Goal: Task Accomplishment & Management: Use online tool/utility

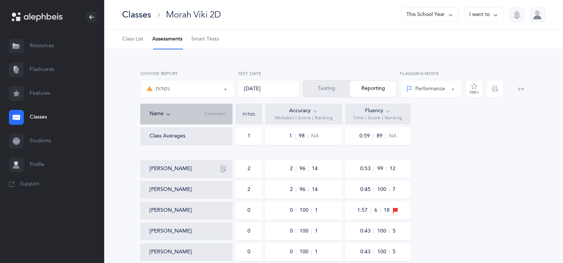
select select "3"
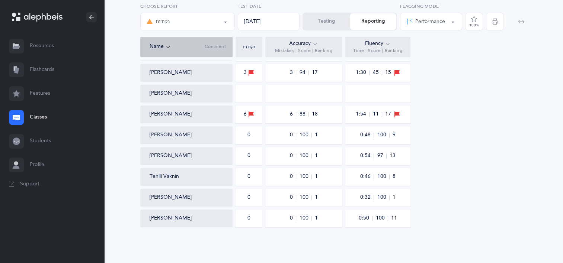
click at [39, 74] on link "Flashcards" at bounding box center [52, 70] width 104 height 24
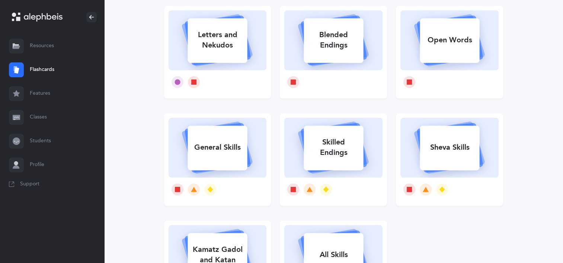
scroll to position [74, 0]
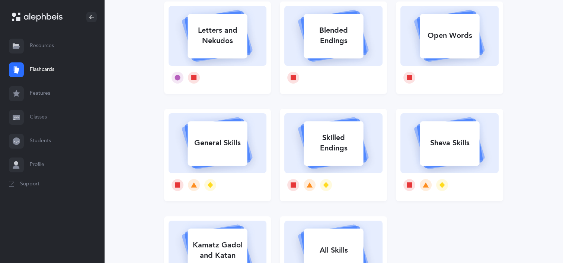
click at [320, 137] on div "Skilled Endings" at bounding box center [334, 143] width 60 height 30
select select
select select "single"
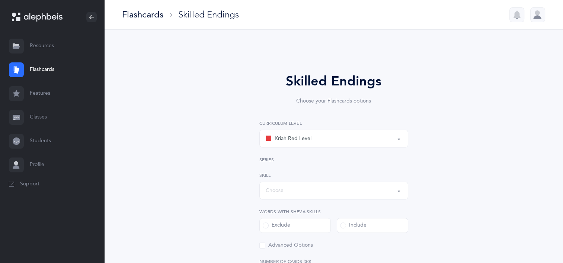
select select "1"
select select "28"
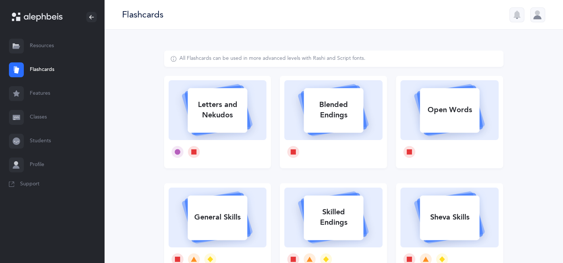
click at [202, 227] on div "General Skills" at bounding box center [218, 217] width 60 height 19
select select "single"
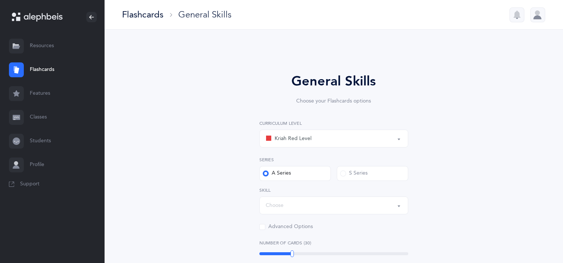
select select "Silent Letters"
select select
click at [320, 144] on div "Kriah Red Level" at bounding box center [334, 138] width 136 height 13
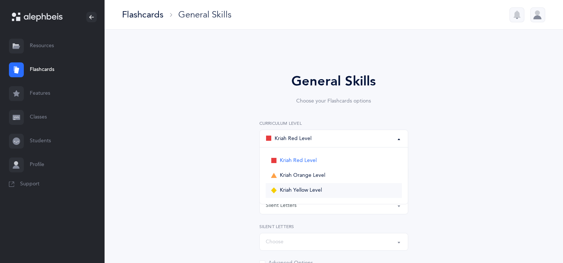
click at [318, 192] on span "Kriah Yellow Level" at bounding box center [301, 191] width 42 height 7
select select "5"
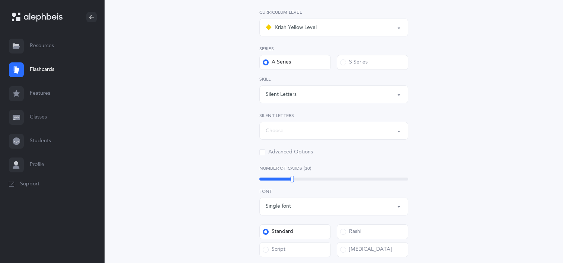
scroll to position [112, 0]
click at [365, 85] on button "Silent Letters" at bounding box center [333, 93] width 149 height 18
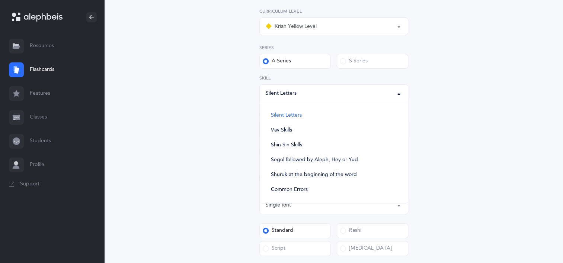
click at [300, 102] on ul "Silent Letters Vav Skills Shin Sin Skills Segol followed by Aleph, Hey or Yud S…" at bounding box center [334, 152] width 148 height 101
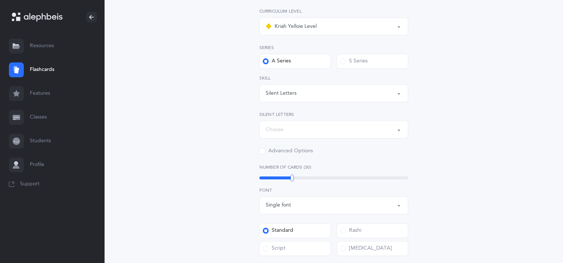
click at [343, 138] on div "Kriah Red Level Kriah Orange Level Kriah Yellow Level Kriah Yellow Level Kriah …" at bounding box center [333, 81] width 149 height 147
click at [342, 135] on div "Choose" at bounding box center [334, 130] width 136 height 13
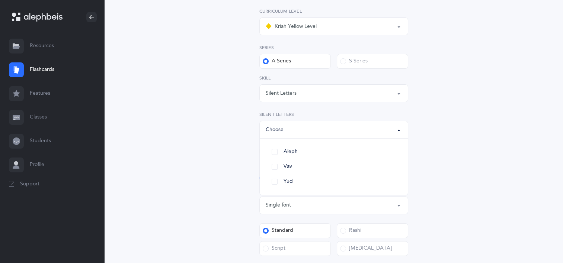
click at [320, 86] on button "Silent Letters" at bounding box center [333, 93] width 149 height 18
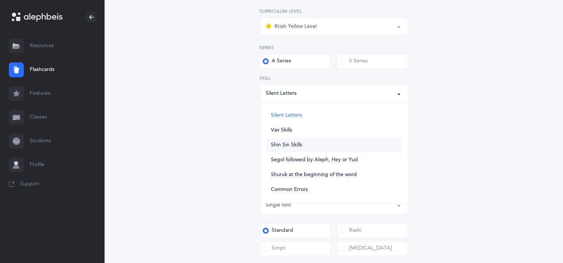
click at [283, 147] on span "Shin Sin Skills" at bounding box center [286, 145] width 31 height 7
select select "Shin Sin Skills"
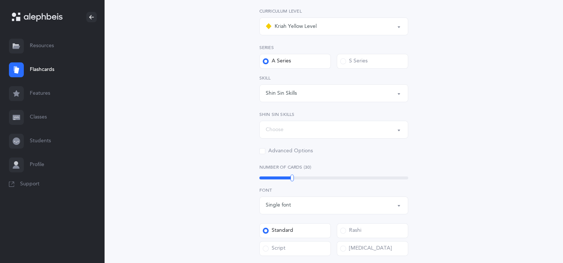
click at [286, 130] on div "Choose" at bounding box center [334, 130] width 136 height 13
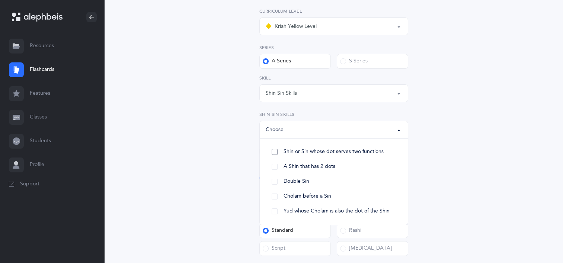
click at [291, 153] on span "Shin or Sin whose dot serves two functions" at bounding box center [334, 152] width 100 height 7
select select "27"
click at [278, 168] on link "A Shin that has 2 dots" at bounding box center [334, 167] width 136 height 15
click at [284, 185] on link "Double Sin" at bounding box center [334, 182] width 136 height 15
click at [288, 193] on link "Cholam before a Sin" at bounding box center [334, 196] width 136 height 15
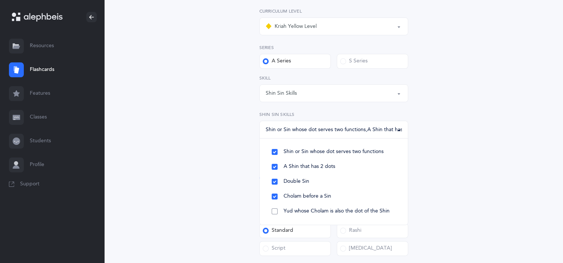
click at [300, 217] on link "Yud whose Cholam is also the dot of the Shin" at bounding box center [334, 211] width 136 height 15
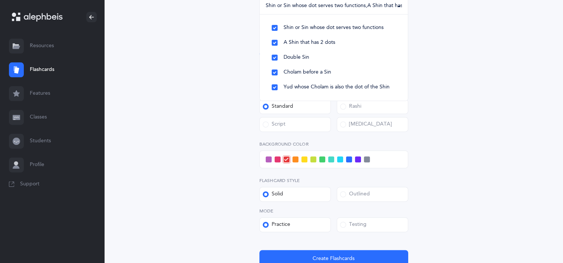
scroll to position [237, 0]
click at [525, 104] on div "General Skills Choose your Flashcards options Kriah Red Level Kriah Orange Leve…" at bounding box center [333, 55] width 387 height 484
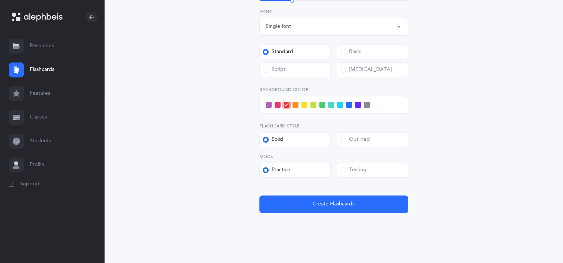
scroll to position [298, 0]
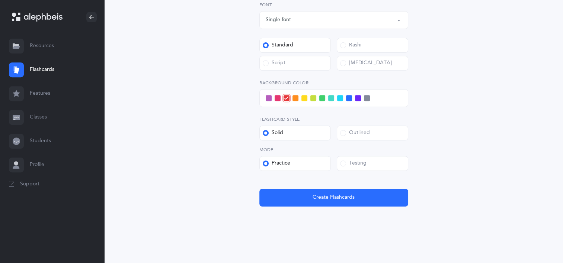
click at [266, 100] on span at bounding box center [269, 98] width 6 height 6
click at [0, 0] on input "checkbox" at bounding box center [0, 0] width 0 height 0
click at [374, 132] on label "Outlined" at bounding box center [372, 133] width 71 height 15
click at [0, 0] on input "Outlined" at bounding box center [0, 0] width 0 height 0
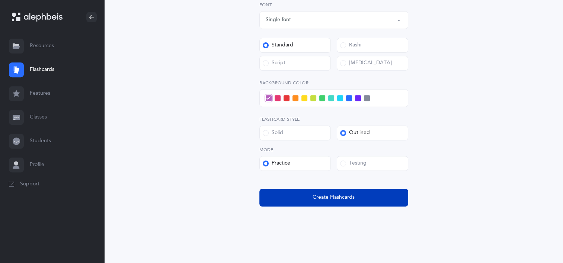
click at [310, 196] on button "Create Flashcards" at bounding box center [333, 198] width 149 height 18
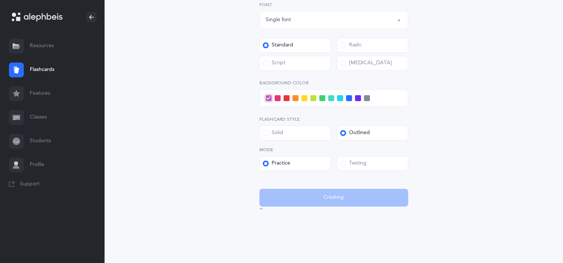
scroll to position [0, 0]
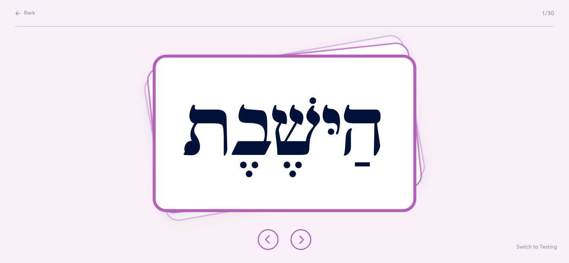
click at [298, 246] on button at bounding box center [300, 240] width 21 height 21
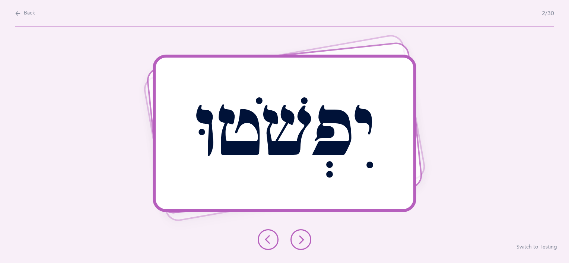
click at [343, 196] on div "יִפְשֹׁטוּ" at bounding box center [285, 134] width 258 height 152
click at [302, 241] on icon at bounding box center [300, 240] width 9 height 9
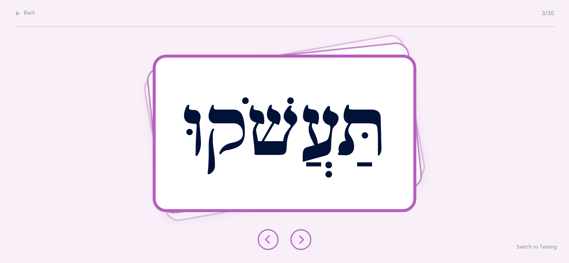
click at [302, 241] on icon at bounding box center [300, 240] width 9 height 9
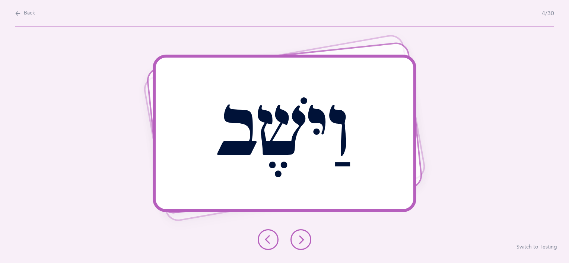
click at [304, 240] on icon at bounding box center [300, 240] width 9 height 9
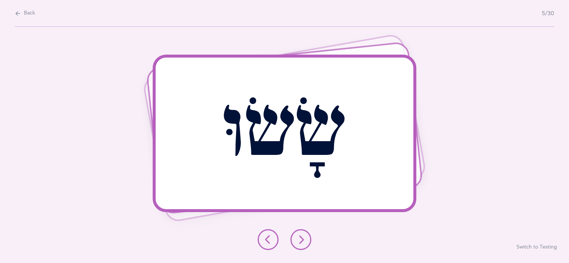
click at [302, 246] on button at bounding box center [300, 240] width 21 height 21
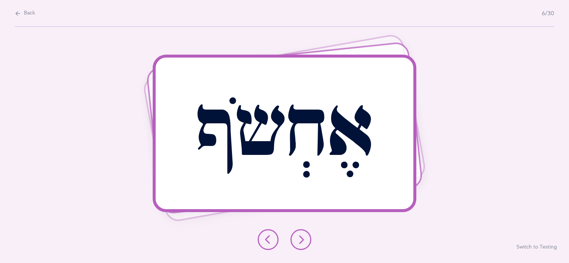
click at [307, 244] on button at bounding box center [300, 240] width 21 height 21
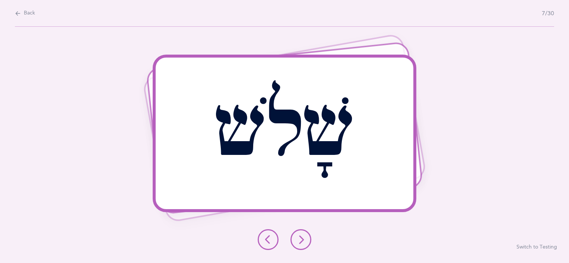
click at [307, 244] on button at bounding box center [300, 240] width 21 height 21
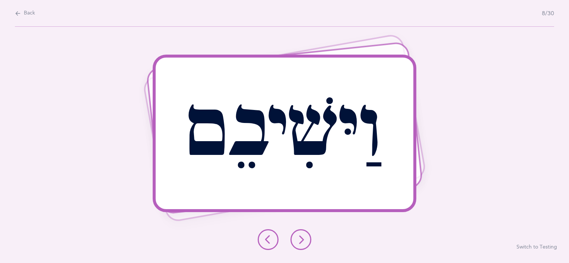
click at [307, 244] on button at bounding box center [300, 240] width 21 height 21
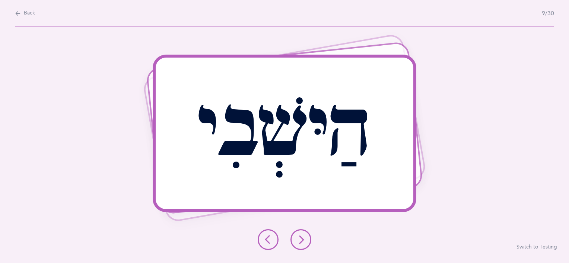
click at [307, 244] on button at bounding box center [300, 240] width 21 height 21
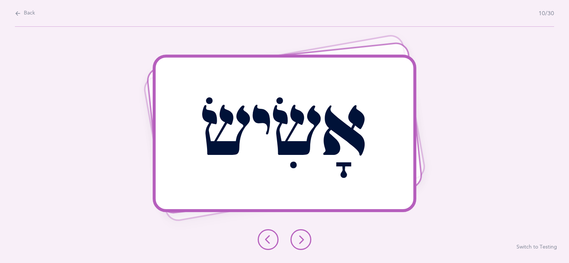
click at [24, 11] on span "Back" at bounding box center [29, 13] width 11 height 7
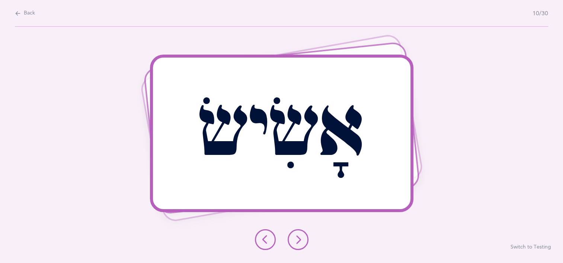
select select "5"
select select "Shin Sin Skills"
select select "single"
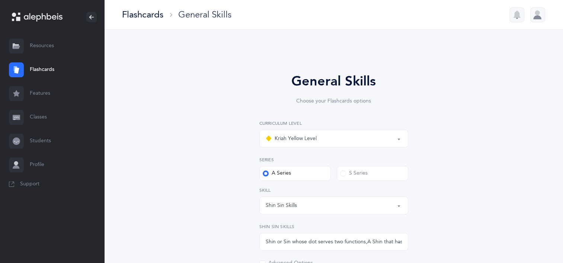
click at [369, 205] on div "Shin Sin Skills" at bounding box center [334, 205] width 136 height 13
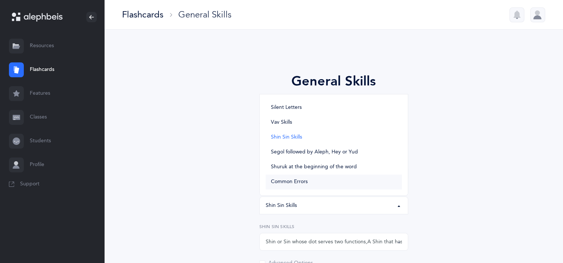
click at [291, 181] on span "Common Errors" at bounding box center [289, 182] width 37 height 7
select select "Common Errors"
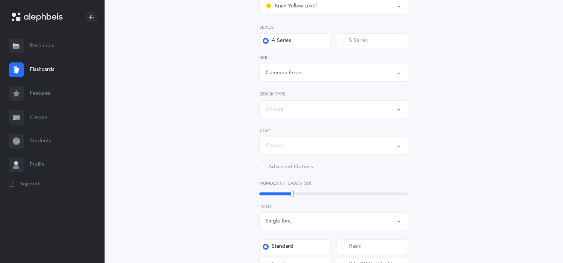
scroll to position [134, 0]
drag, startPoint x: 291, startPoint y: 191, endPoint x: 211, endPoint y: 210, distance: 82.1
click at [211, 210] on div "General Skills Choose your Flashcards options Kriah Red Level Kriah Orange Leve…" at bounding box center [333, 176] width 339 height 521
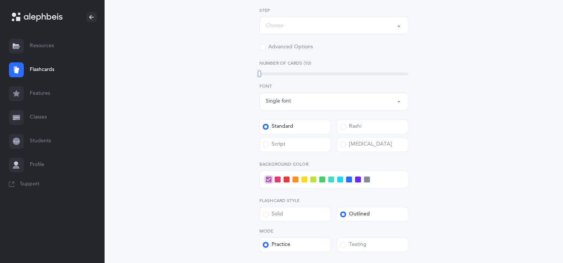
scroll to position [254, 0]
click at [331, 178] on span at bounding box center [331, 179] width 6 height 6
click at [0, 0] on input "checkbox" at bounding box center [0, 0] width 0 height 0
click at [283, 219] on label "Solid" at bounding box center [294, 214] width 71 height 15
click at [0, 0] on input "Solid" at bounding box center [0, 0] width 0 height 0
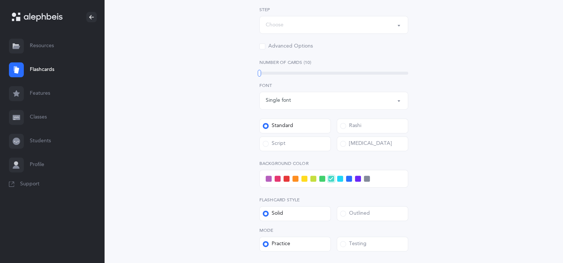
scroll to position [338, 0]
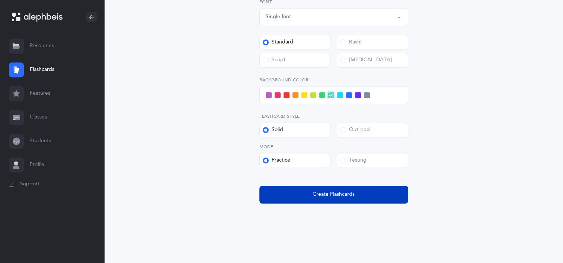
click at [363, 194] on button "Create Flashcards" at bounding box center [333, 195] width 149 height 18
select select
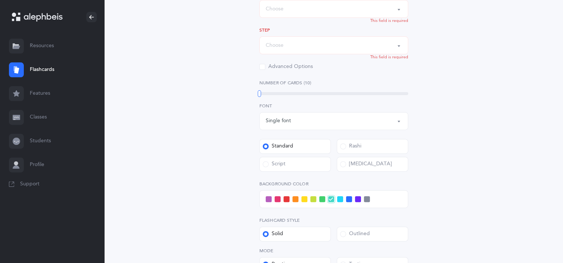
click at [530, 129] on div "General Skills Choose your Flashcards options Kriah Red Level Kriah Orange Leve…" at bounding box center [333, 81] width 459 height 571
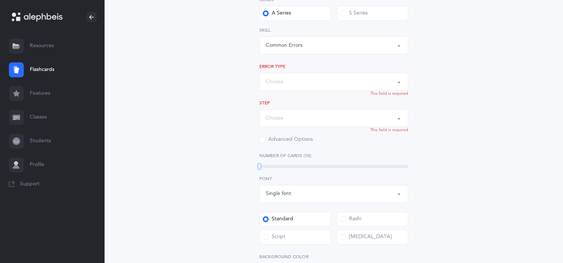
scroll to position [114, 0]
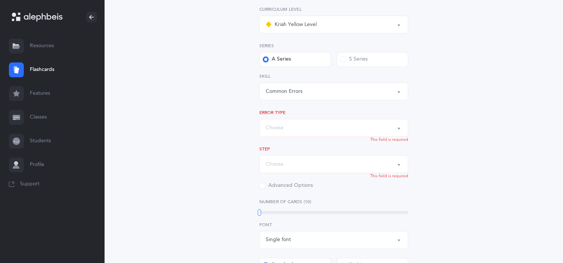
click at [400, 131] on button "Choose" at bounding box center [333, 128] width 149 height 18
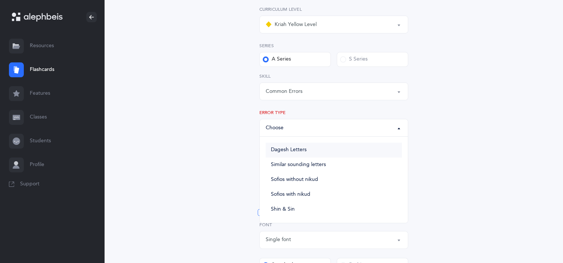
click at [303, 152] on span "Dagesh Letters" at bounding box center [289, 150] width 36 height 7
select select "Dagesh Letters"
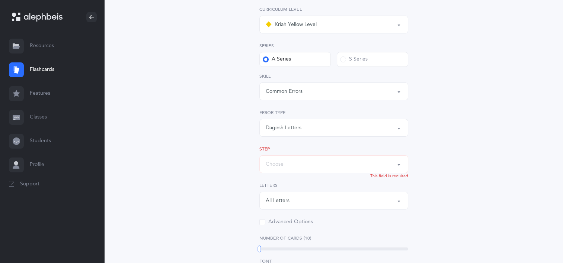
click at [312, 163] on div "Choose" at bounding box center [334, 164] width 136 height 13
click at [309, 217] on span "Step 3: Skilled words" at bounding box center [295, 216] width 49 height 7
select select "Skilled words"
click at [455, 183] on div "General Skills Choose your Flashcards options Kriah Red Level Kriah Orange Leve…" at bounding box center [333, 214] width 339 height 557
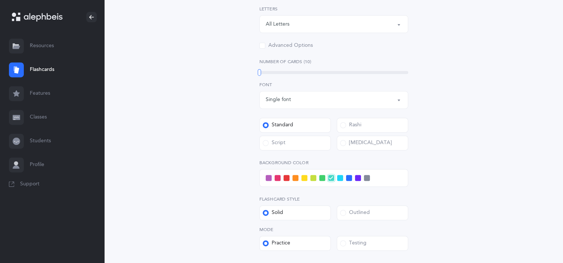
scroll to position [293, 0]
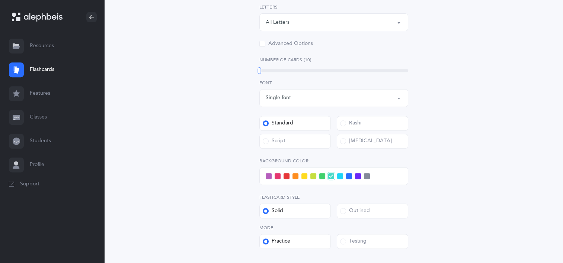
click at [454, 182] on div "General Skills Choose your Flashcards options Kriah Red Level Kriah Orange Leve…" at bounding box center [333, 36] width 339 height 557
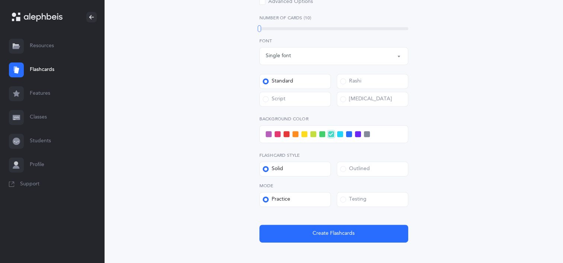
scroll to position [352, 0]
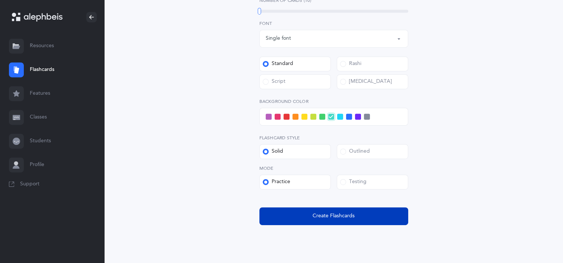
click at [361, 223] on button "Create Flashcards" at bounding box center [333, 217] width 149 height 18
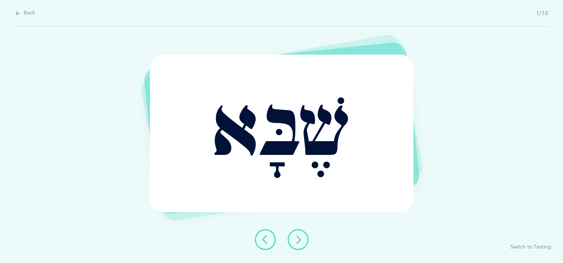
scroll to position [0, 0]
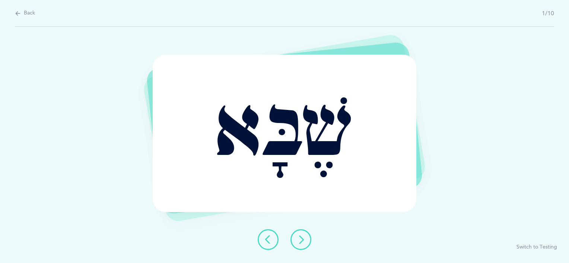
click at [297, 242] on icon at bounding box center [300, 240] width 9 height 9
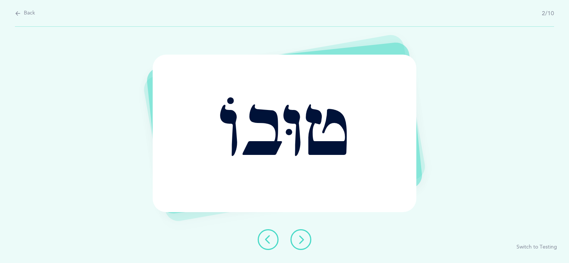
click at [297, 242] on icon at bounding box center [300, 240] width 9 height 9
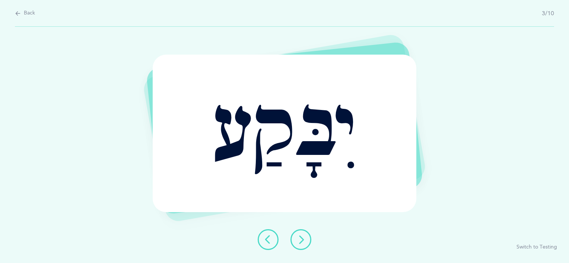
click at [299, 246] on button at bounding box center [300, 240] width 21 height 21
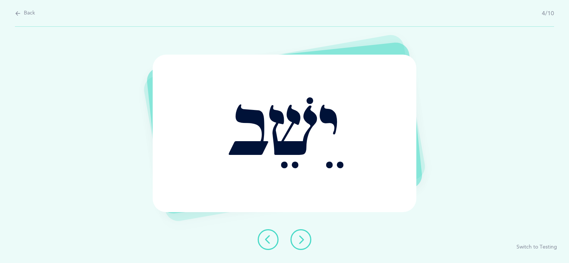
click at [299, 246] on button at bounding box center [300, 240] width 21 height 21
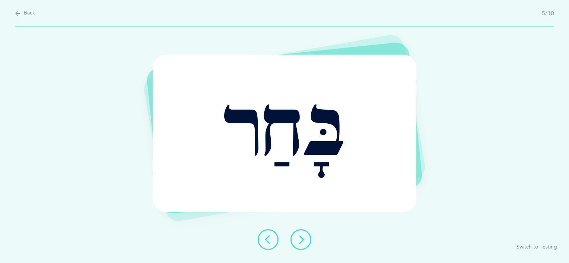
click at [299, 246] on button at bounding box center [300, 240] width 21 height 21
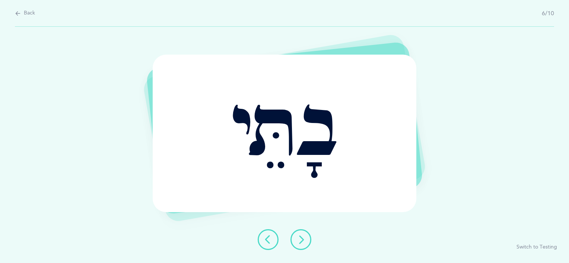
click at [299, 246] on button at bounding box center [300, 240] width 21 height 21
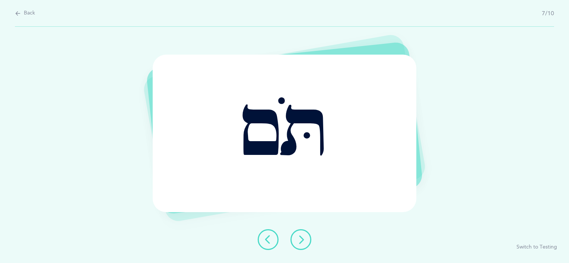
click at [299, 246] on button at bounding box center [300, 240] width 21 height 21
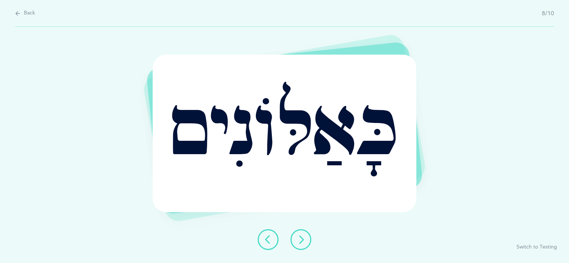
click at [299, 246] on button at bounding box center [300, 240] width 21 height 21
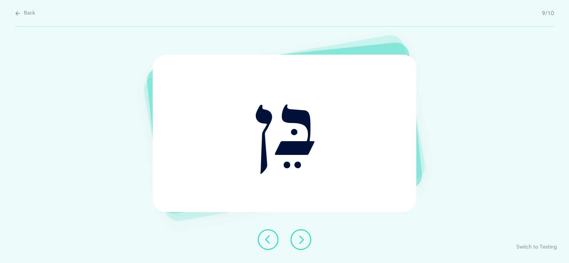
click at [299, 246] on button at bounding box center [300, 240] width 21 height 21
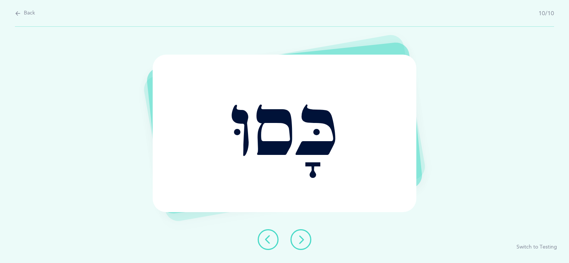
click at [299, 246] on button at bounding box center [300, 240] width 21 height 21
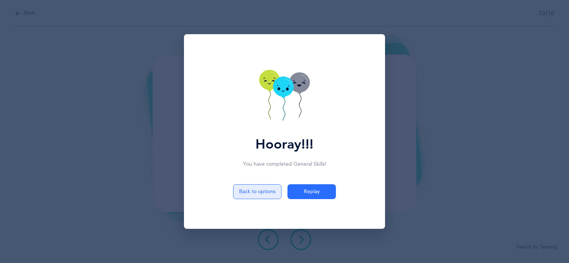
click at [263, 192] on button "Back to options" at bounding box center [257, 192] width 48 height 15
select select "5"
select select "Common Errors"
select select "Dagesh Letters"
select select "Skilled words"
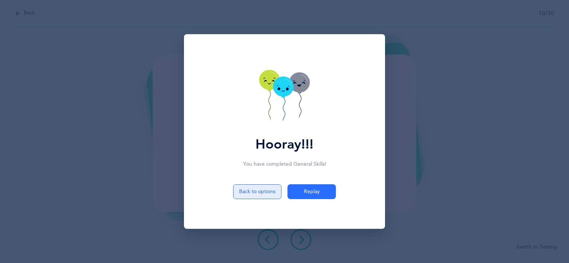
select select "single"
